Goal: Check status: Check status

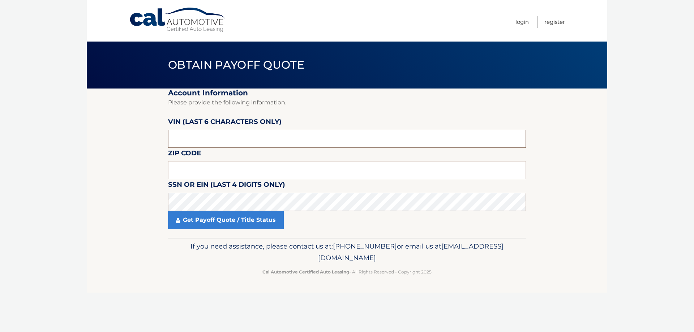
click at [201, 140] on input "text" at bounding box center [347, 139] width 358 height 18
type input "166695"
type input "19320"
click at [203, 222] on link "Get Payoff Quote / Title Status" at bounding box center [226, 220] width 116 height 18
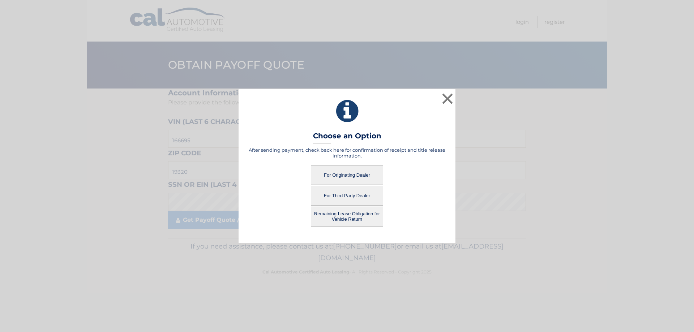
click at [353, 173] on button "For Originating Dealer" at bounding box center [347, 175] width 72 height 20
click at [338, 172] on button "For Originating Dealer" at bounding box center [347, 175] width 72 height 20
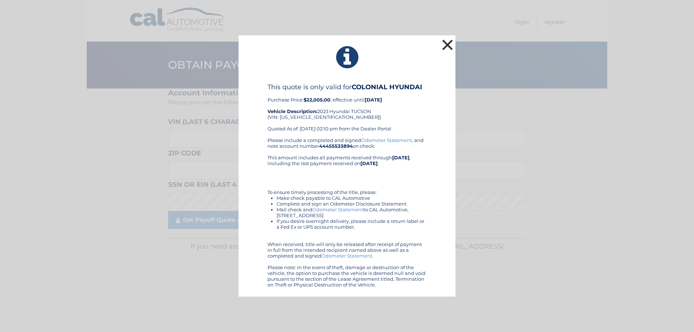
click at [445, 46] on button "×" at bounding box center [447, 45] width 14 height 14
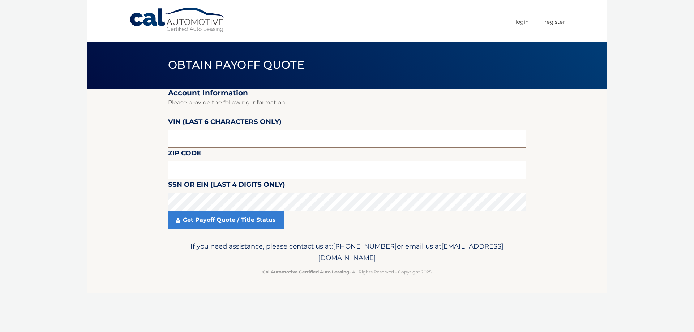
click at [183, 131] on input "text" at bounding box center [347, 139] width 358 height 18
type input "166695"
type input "19320"
click at [222, 224] on link "Get Payoff Quote / Title Status" at bounding box center [226, 220] width 116 height 18
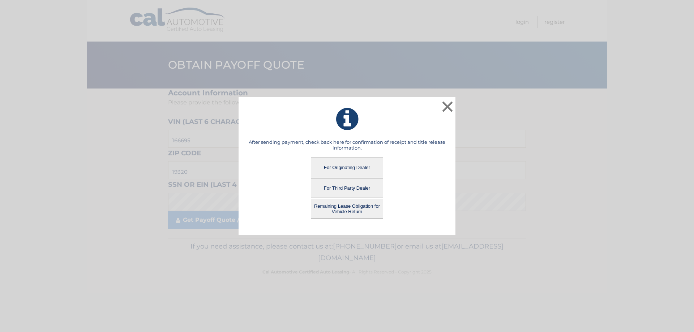
click at [328, 188] on button "For Third Party Dealer" at bounding box center [347, 188] width 72 height 20
click at [348, 187] on button "For Third Party Dealer" at bounding box center [347, 188] width 72 height 20
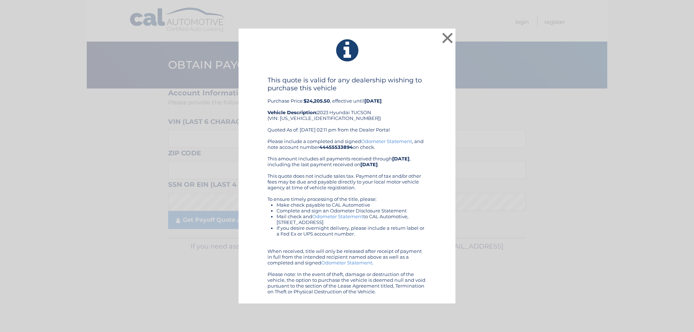
drag, startPoint x: 219, startPoint y: 120, endPoint x: 71, endPoint y: 79, distance: 153.3
click at [71, 79] on div "× This quote is valid for any dealership wishing to purchase this vehicle Purch…" at bounding box center [347, 166] width 688 height 275
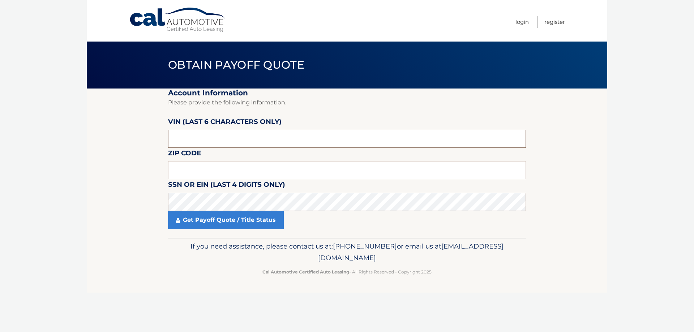
click at [187, 136] on input "text" at bounding box center [347, 139] width 358 height 18
click at [214, 134] on input "text" at bounding box center [347, 139] width 358 height 18
paste input "166695"
type input "166695"
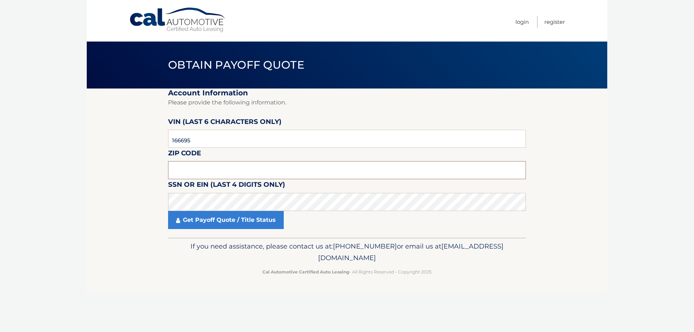
click at [199, 165] on input "text" at bounding box center [347, 170] width 358 height 18
type input "19320"
click at [195, 218] on link "Get Payoff Quote / Title Status" at bounding box center [226, 220] width 116 height 18
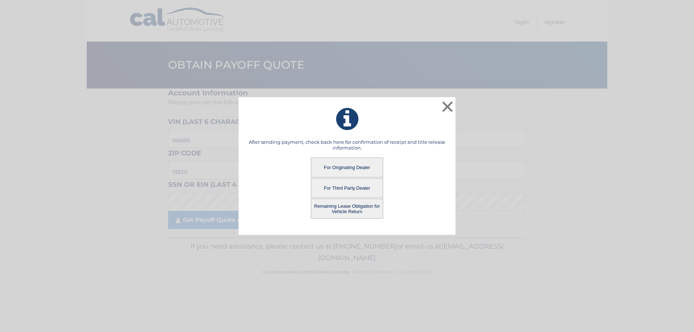
click at [348, 212] on button "Remaining Lease Obligation for Vehicle Return" at bounding box center [347, 209] width 72 height 20
click at [345, 210] on button "Remaining Lease Obligation for Vehicle Return" at bounding box center [347, 209] width 72 height 20
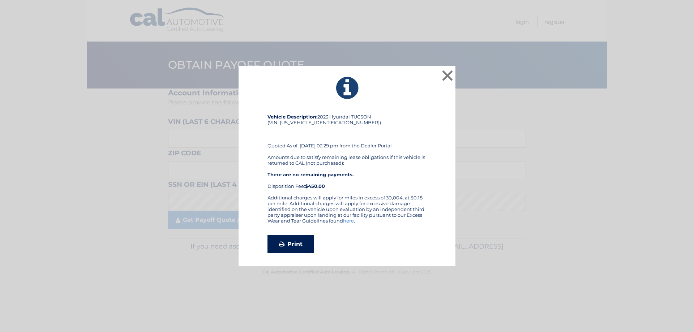
click at [290, 242] on link "Print" at bounding box center [290, 244] width 46 height 18
